Goal: Find contact information: Find contact information

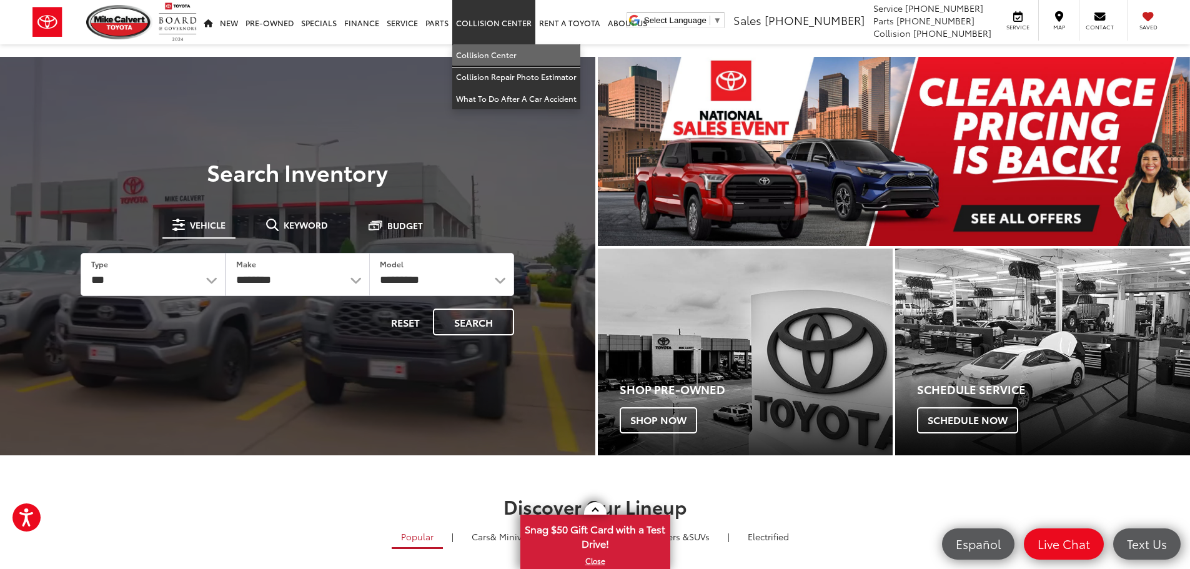
click at [497, 52] on link "Collision Center" at bounding box center [516, 55] width 128 height 22
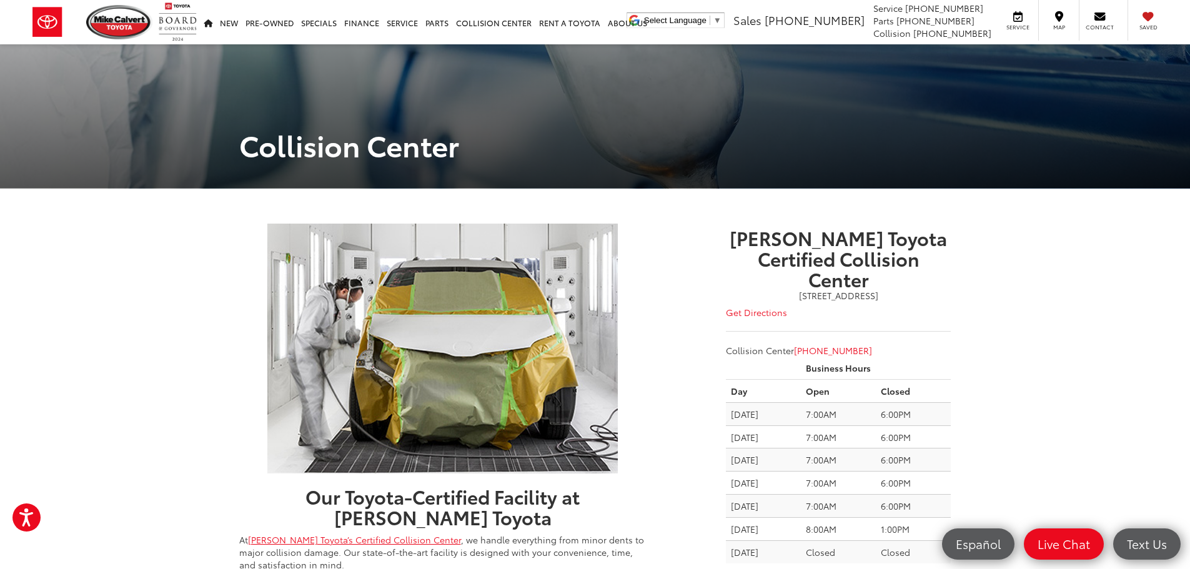
drag, startPoint x: 187, startPoint y: 0, endPoint x: 652, endPoint y: 11, distance: 464.9
click at [652, 11] on div "Mike Calvert Toyota Select Language ​ ▼ Sales 713-597-5313 Service 346-577-8734…" at bounding box center [595, 22] width 1190 height 44
drag, startPoint x: 939, startPoint y: 35, endPoint x: 997, endPoint y: 35, distance: 58.1
click at [997, 35] on ul "Select Language ​ ▼ Sales 713-597-5313 Service 346-577-8734 Parts 713-561-5088 …" at bounding box center [897, 20] width 548 height 41
